Goal: Information Seeking & Learning: Learn about a topic

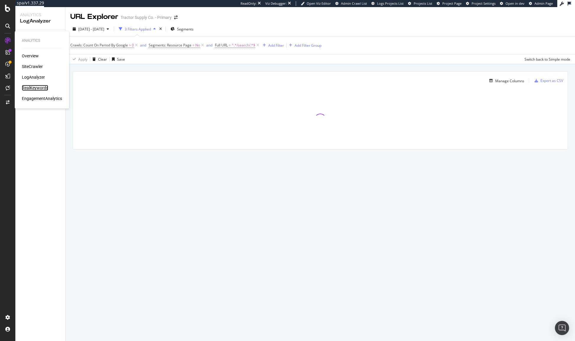
click at [39, 89] on div "RealKeywords" at bounding box center [35, 88] width 26 height 6
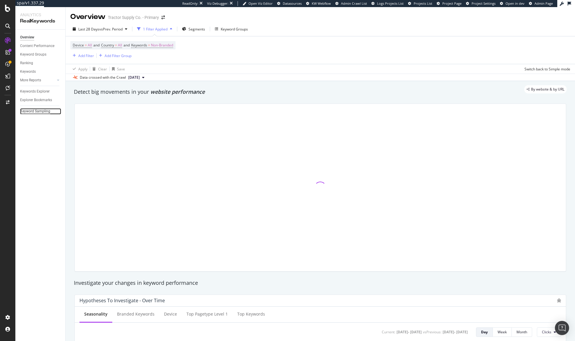
click at [38, 110] on div "Keyword Sampling" at bounding box center [35, 111] width 30 height 6
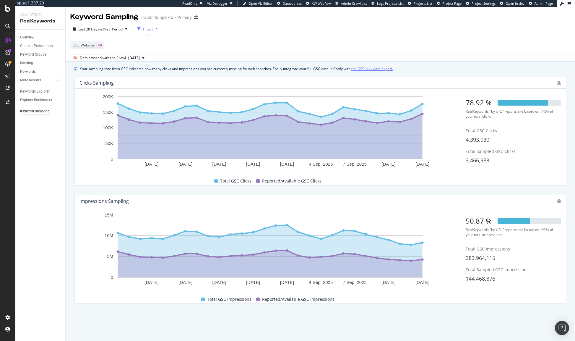
click at [362, 70] on link "the GSC bulk data export." at bounding box center [372, 69] width 42 height 6
click at [432, 53] on div "GSC Website = All" at bounding box center [320, 45] width 500 height 18
click at [351, 187] on div "Clicks Sampling [DATE] [DATE] [DATE] [DATE] [DATE] [DATE] [DATE] [DATE] [DATE] …" at bounding box center [320, 131] width 499 height 118
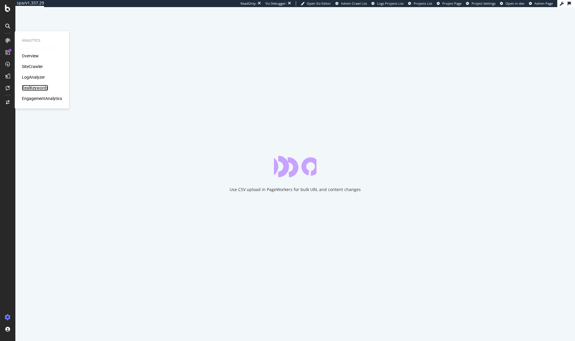
click at [35, 85] on div "RealKeywords" at bounding box center [35, 88] width 26 height 6
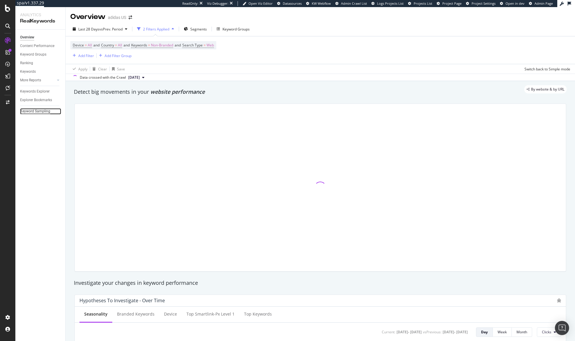
click at [37, 113] on div "Keyword Sampling" at bounding box center [35, 111] width 30 height 6
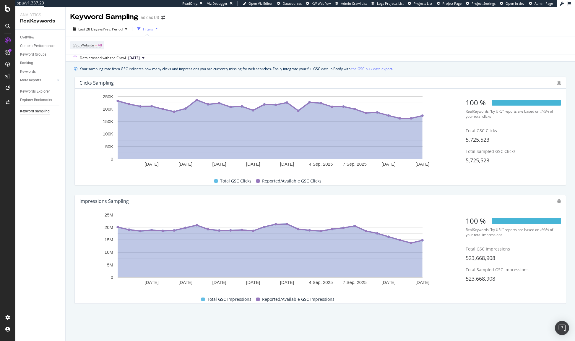
click at [346, 49] on div "GSC Website = All" at bounding box center [320, 45] width 500 height 18
